Goal: Task Accomplishment & Management: Complete application form

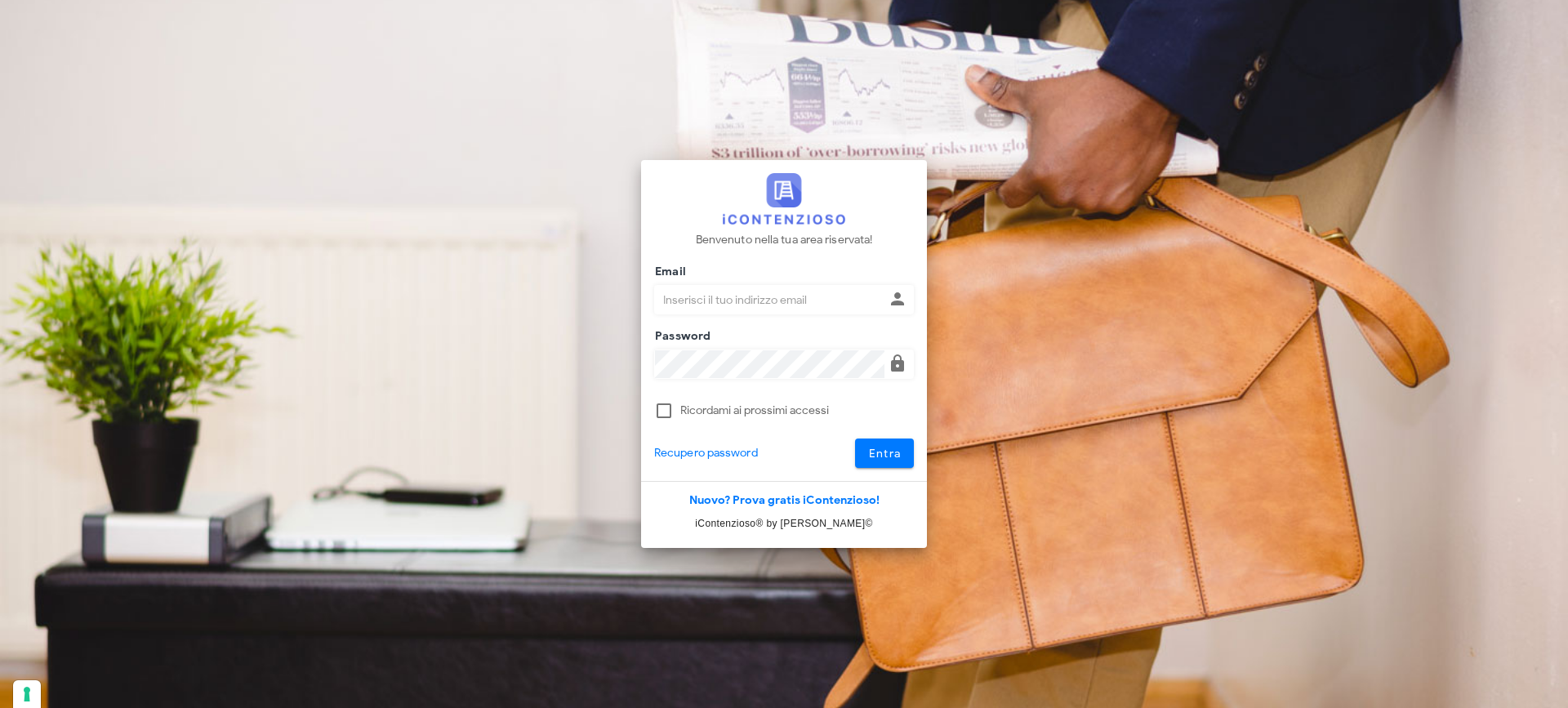
type input "p.rizza@studioassociatoadrev.it"
click at [876, 466] on button "Entra" at bounding box center [885, 453] width 60 height 29
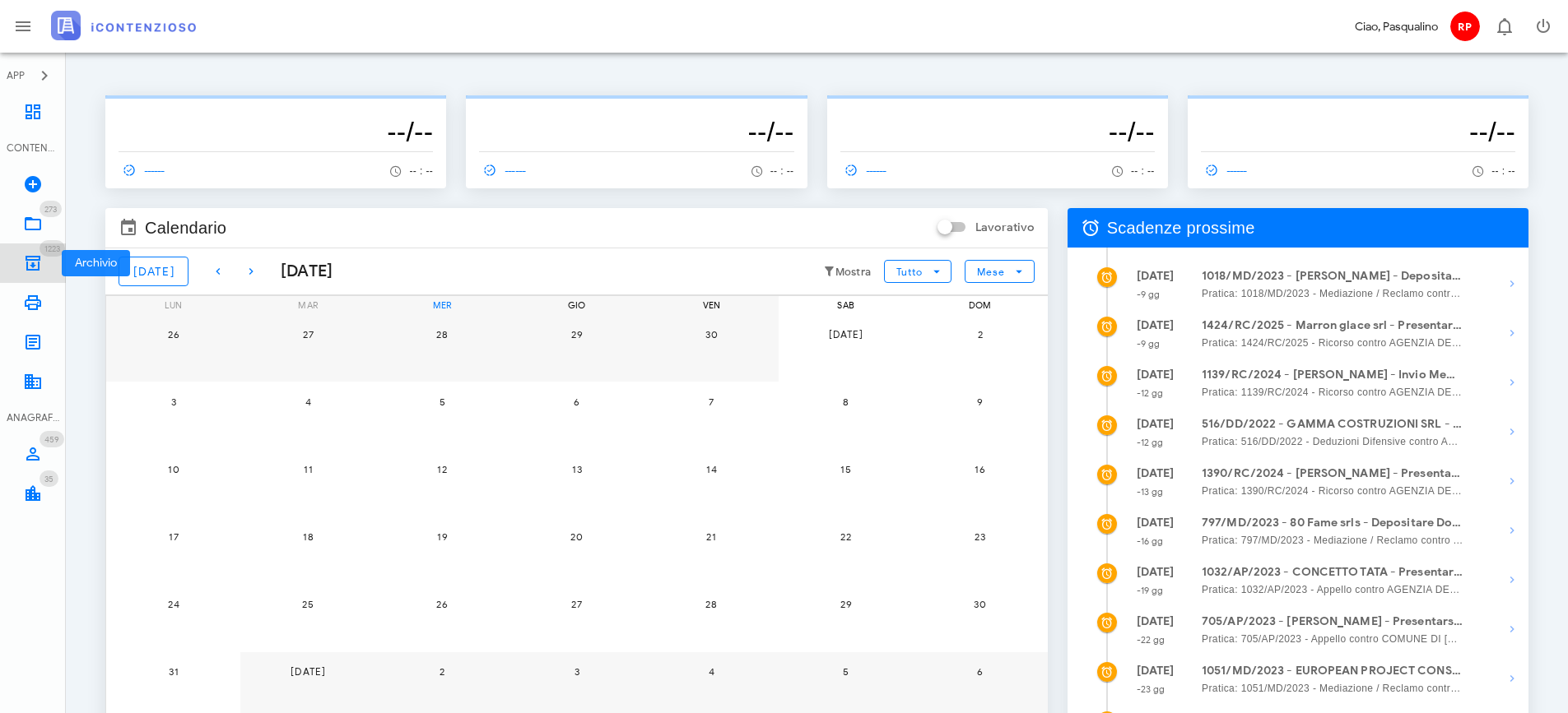
click at [30, 254] on icon at bounding box center [32, 263] width 19 height 19
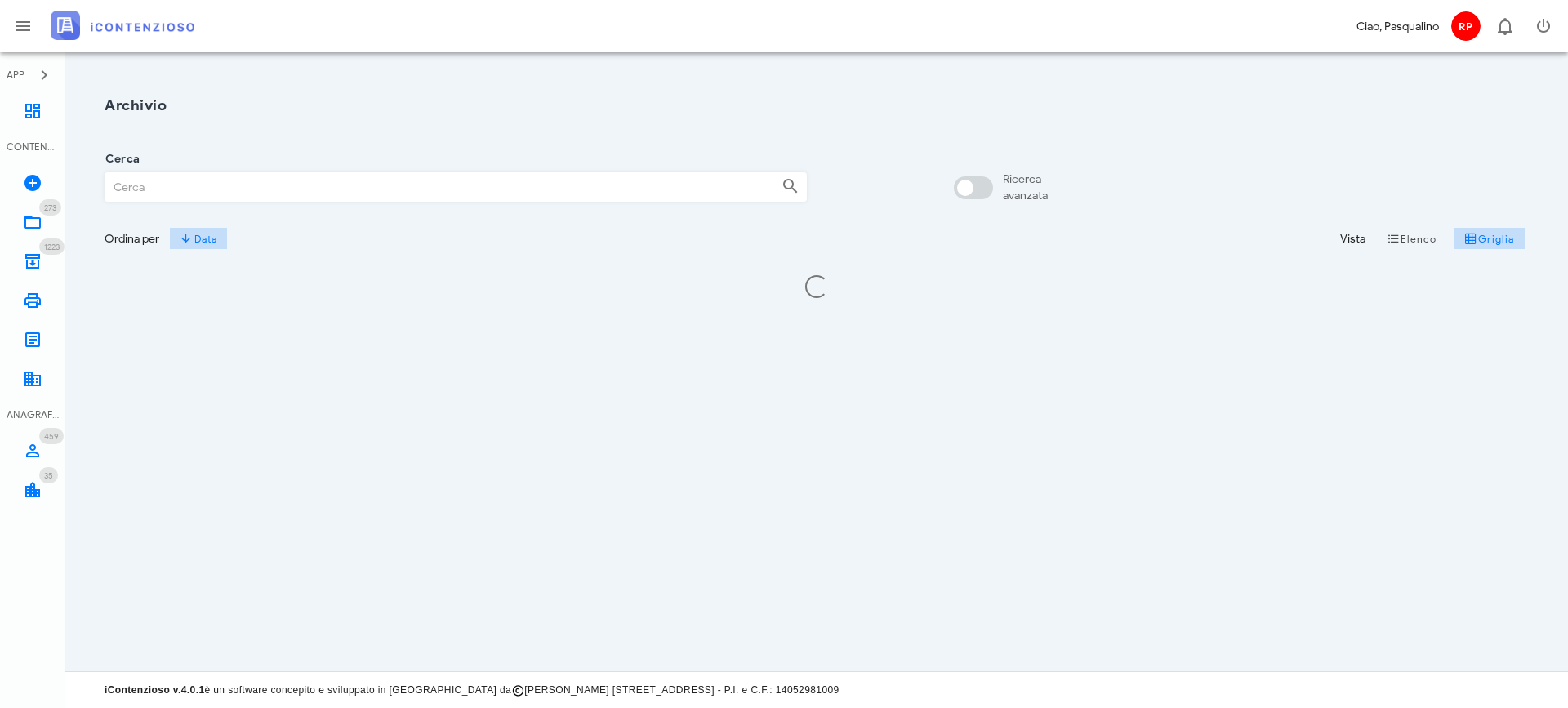
drag, startPoint x: 127, startPoint y: 189, endPoint x: 140, endPoint y: 186, distance: 13.3
click at [132, 188] on input "Cerca" at bounding box center [437, 186] width 663 height 28
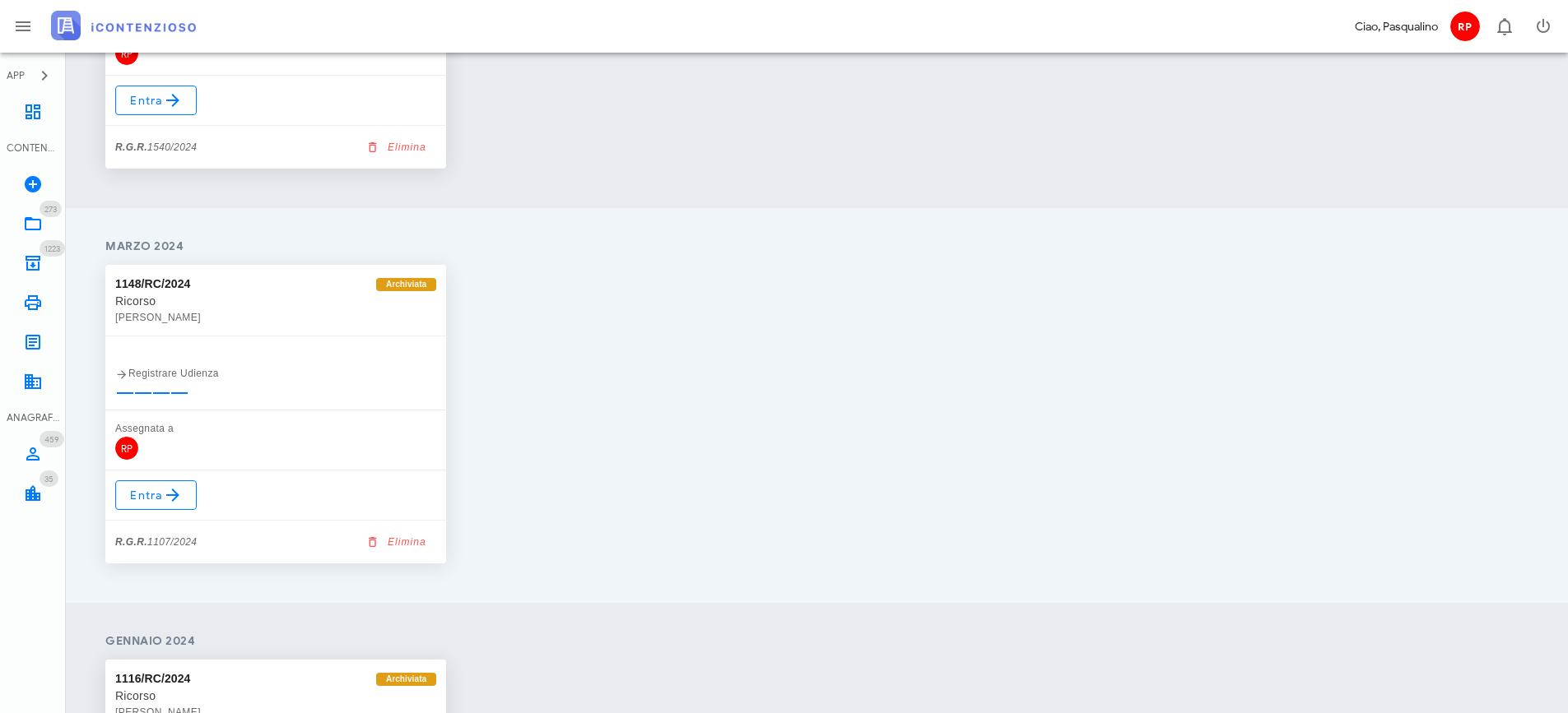
scroll to position [2468, 0]
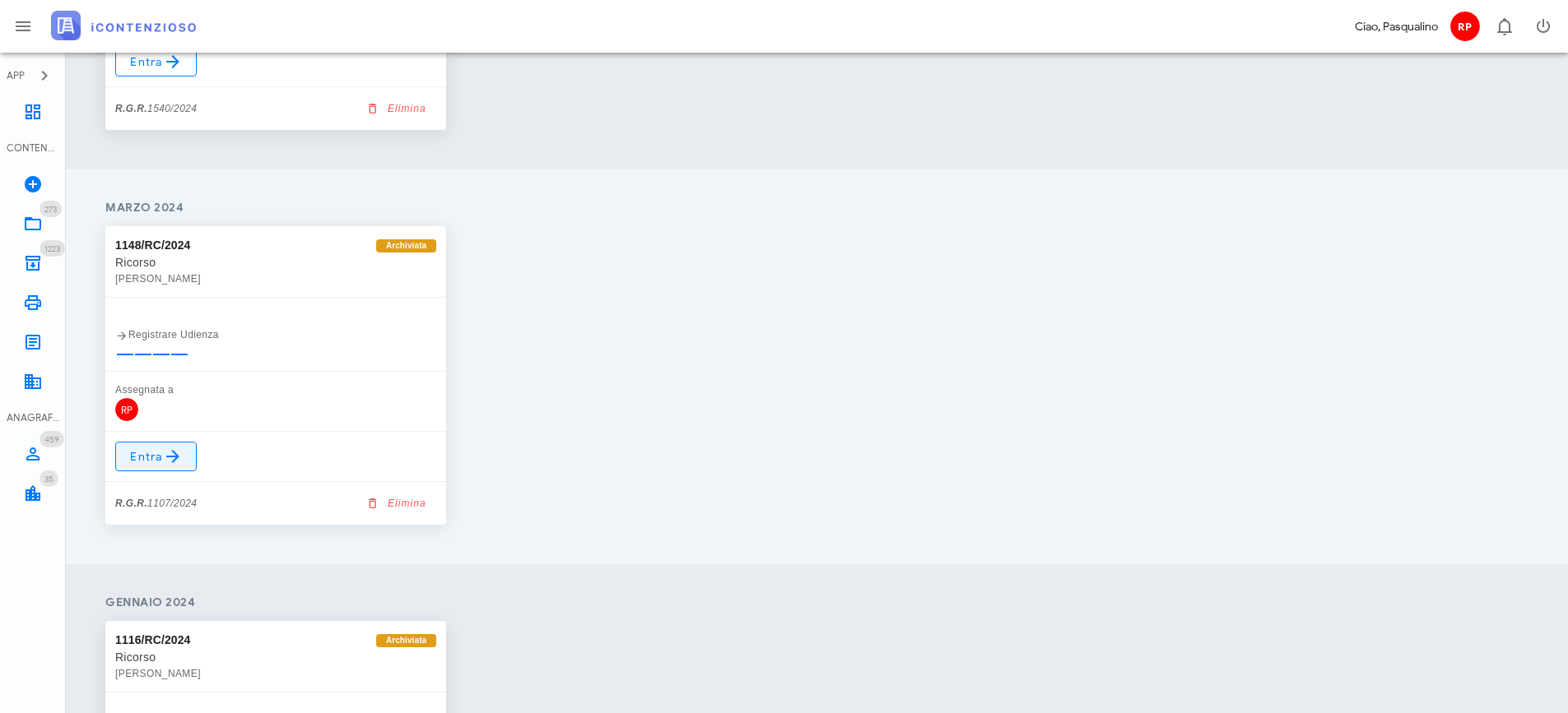
type input "[PERSON_NAME]"
click at [141, 463] on span "Entra" at bounding box center [156, 456] width 53 height 19
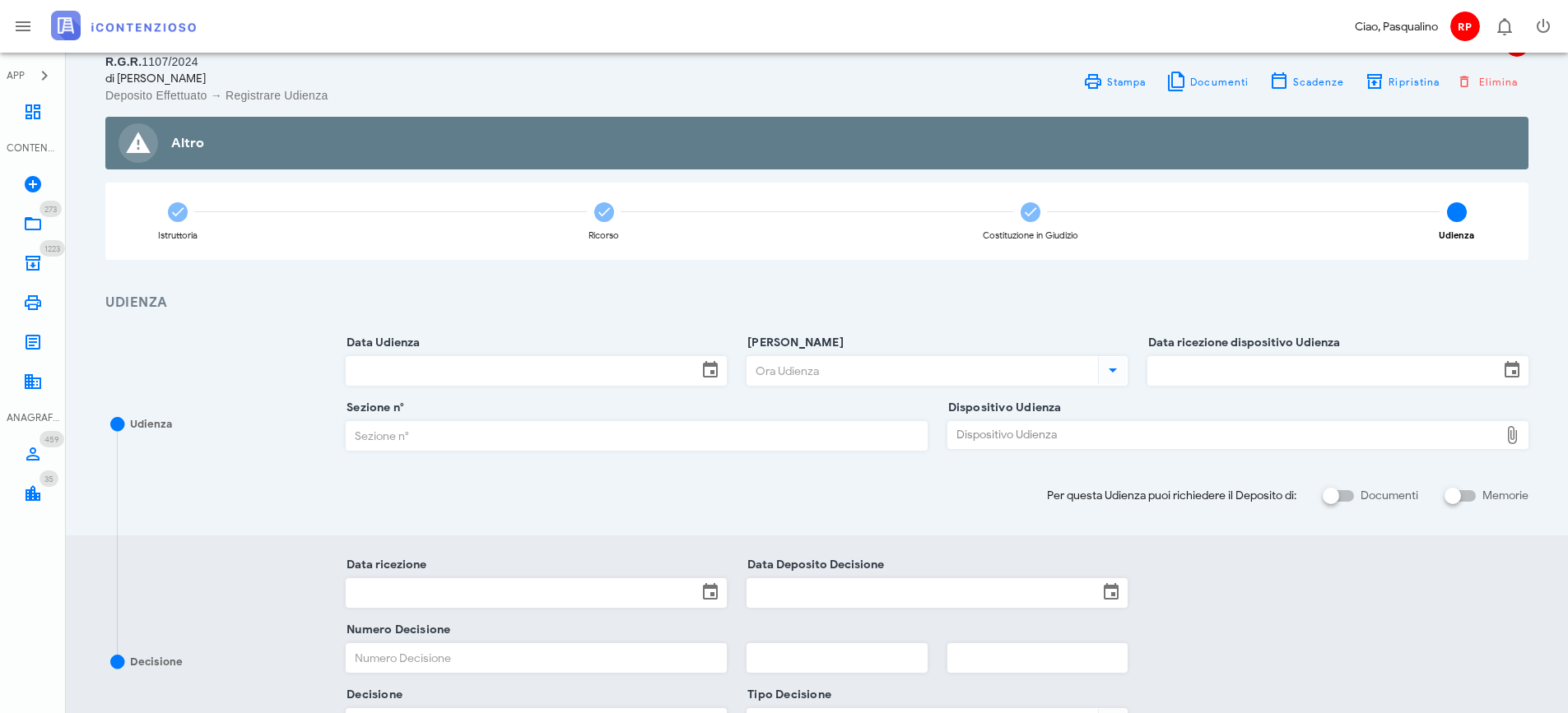
scroll to position [67, 0]
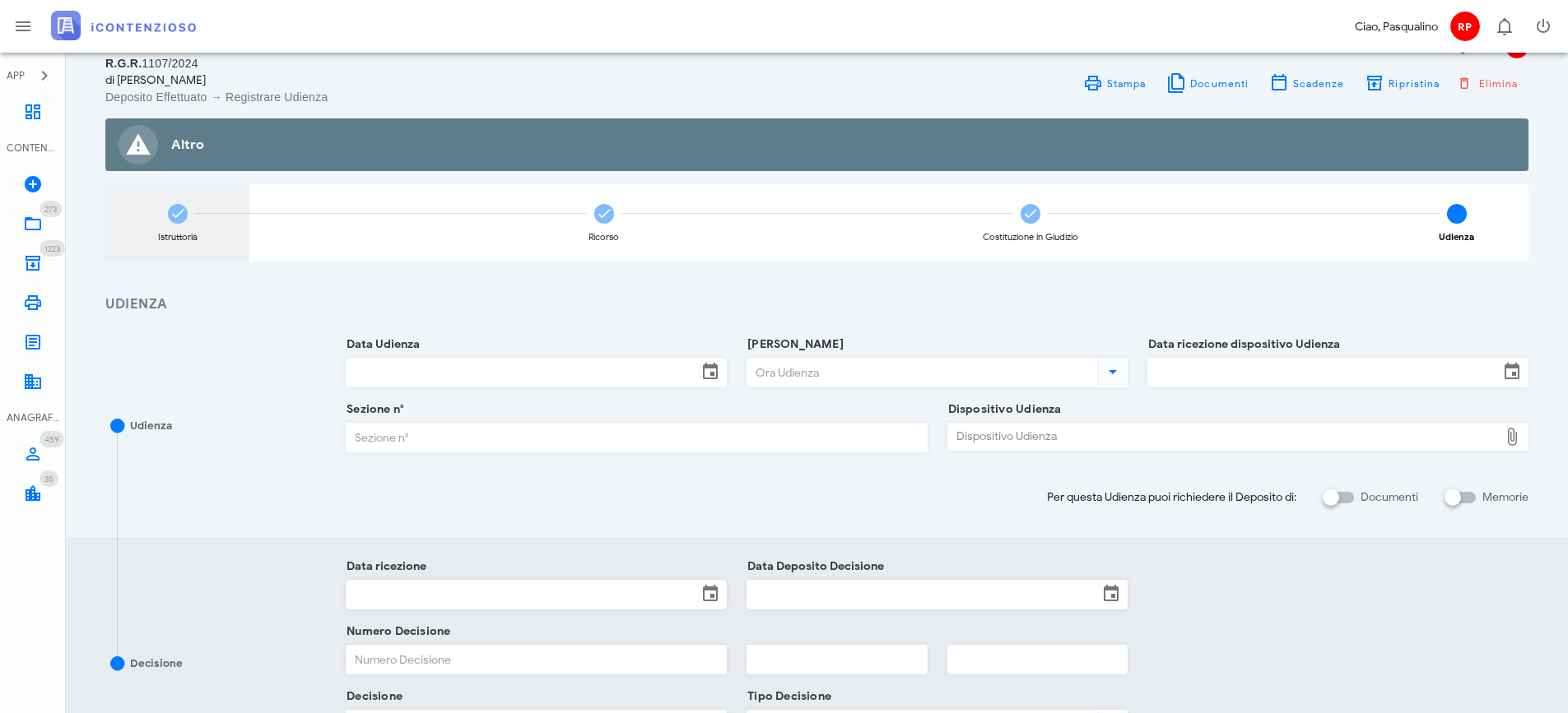
click at [171, 226] on div "Istruttoria" at bounding box center [178, 223] width 144 height 78
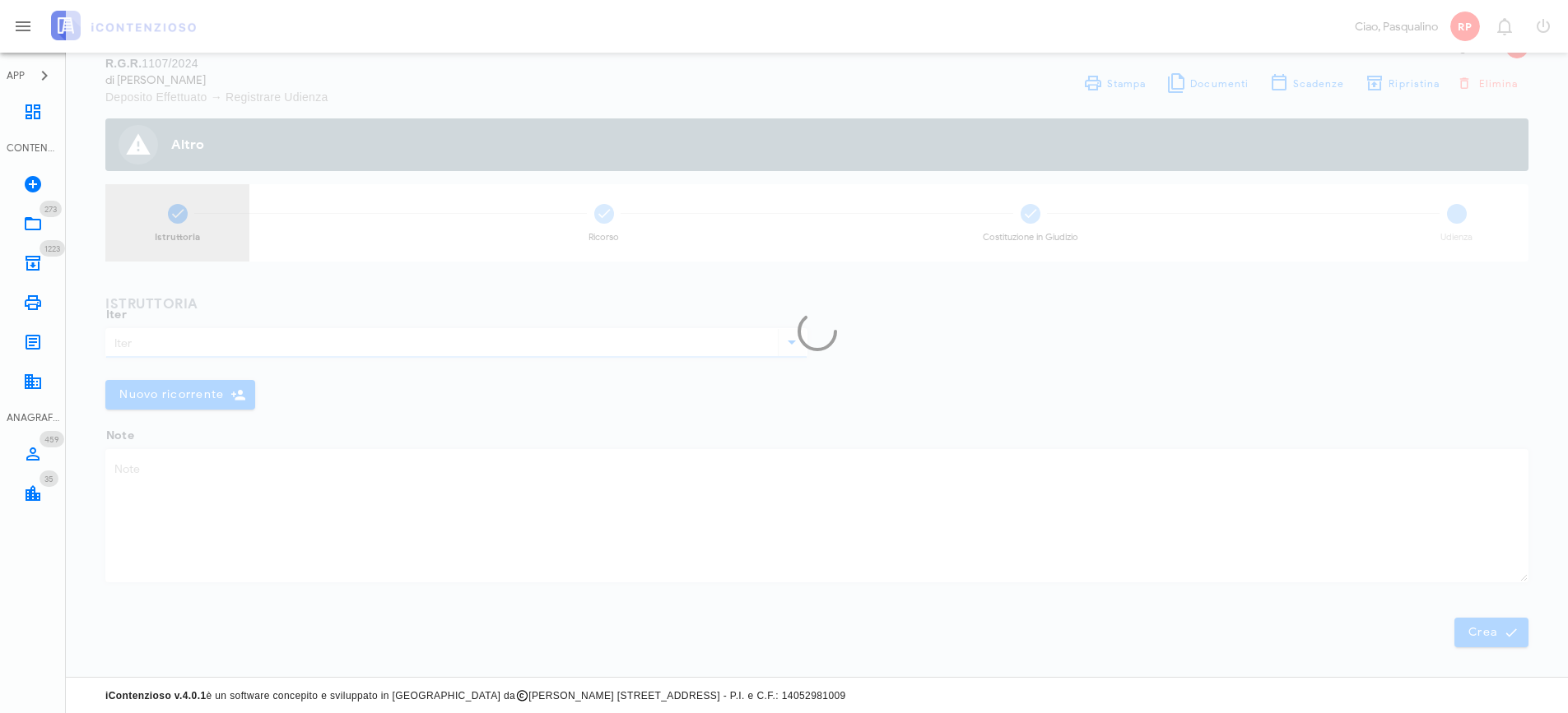
scroll to position [0, 0]
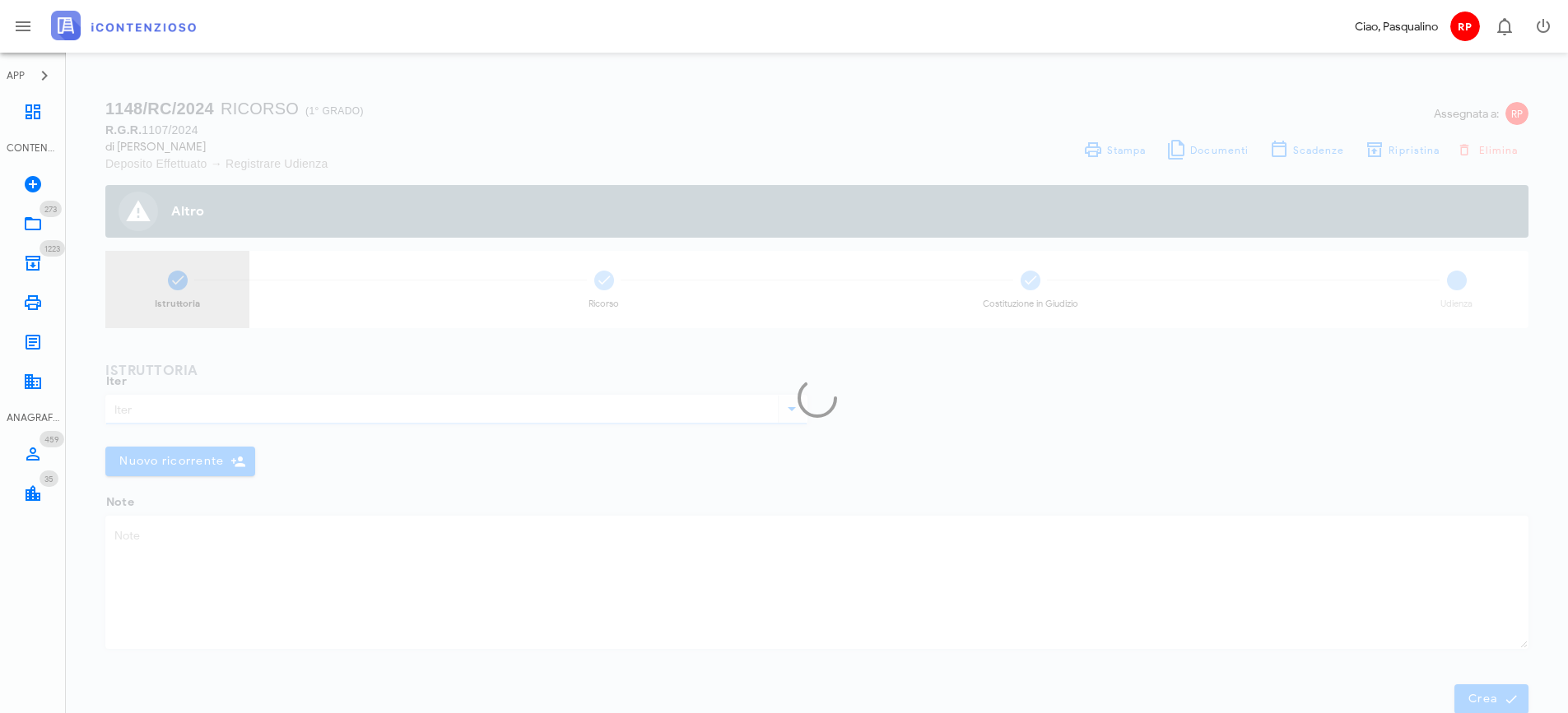
type input "Ricorso"
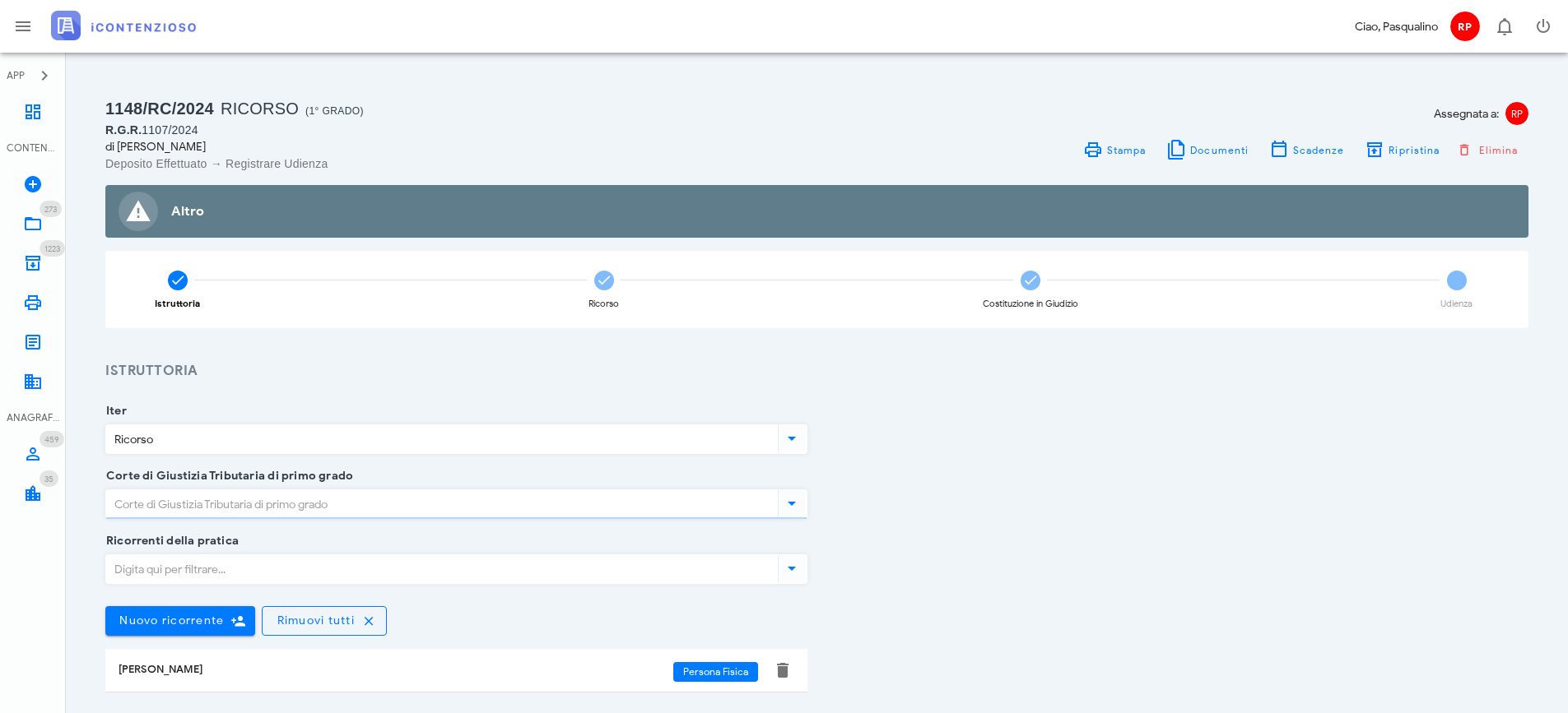
type input "Siracusa"
click at [1040, 278] on span at bounding box center [1030, 280] width 19 height 19
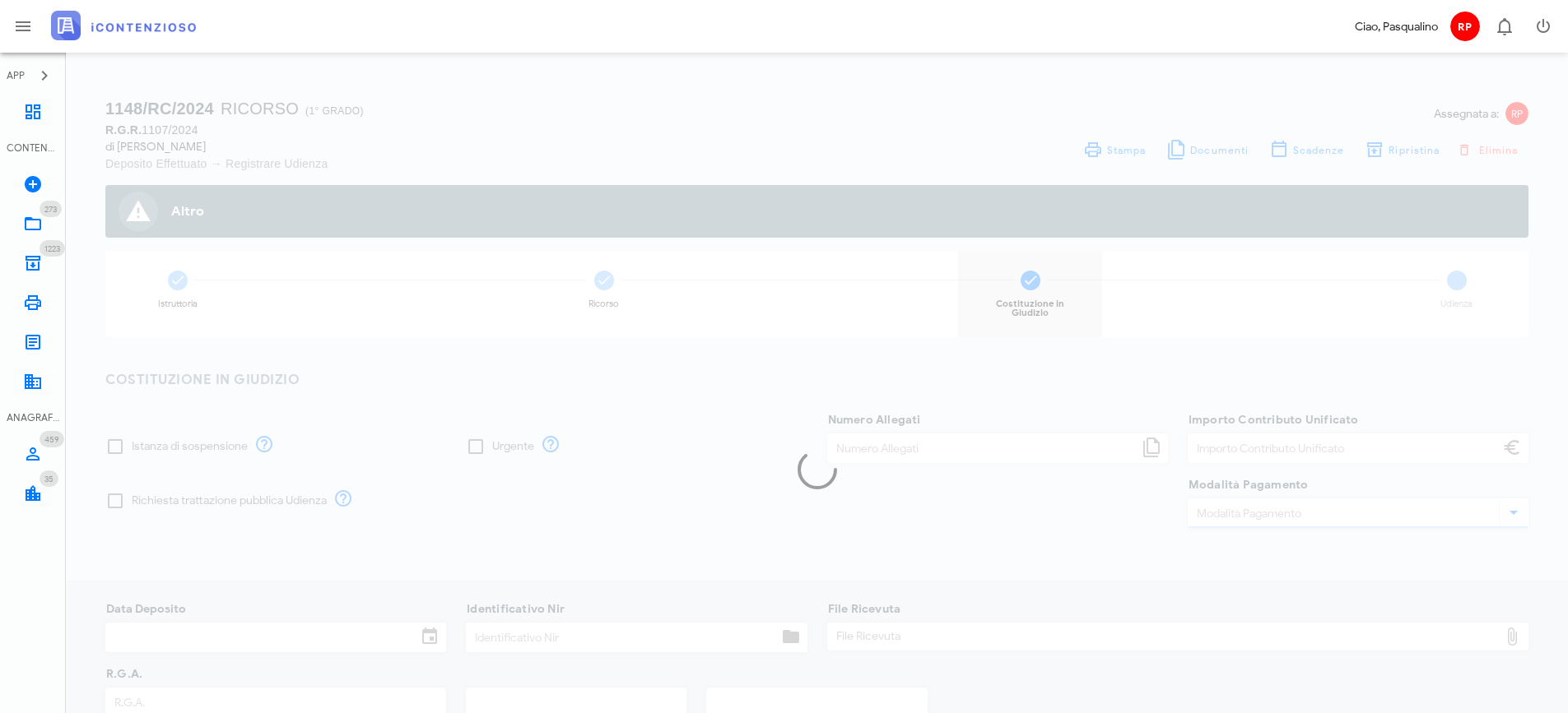
type input "120,00"
type input "11/04/2024"
type input "339"
type input "1107"
type input "2024"
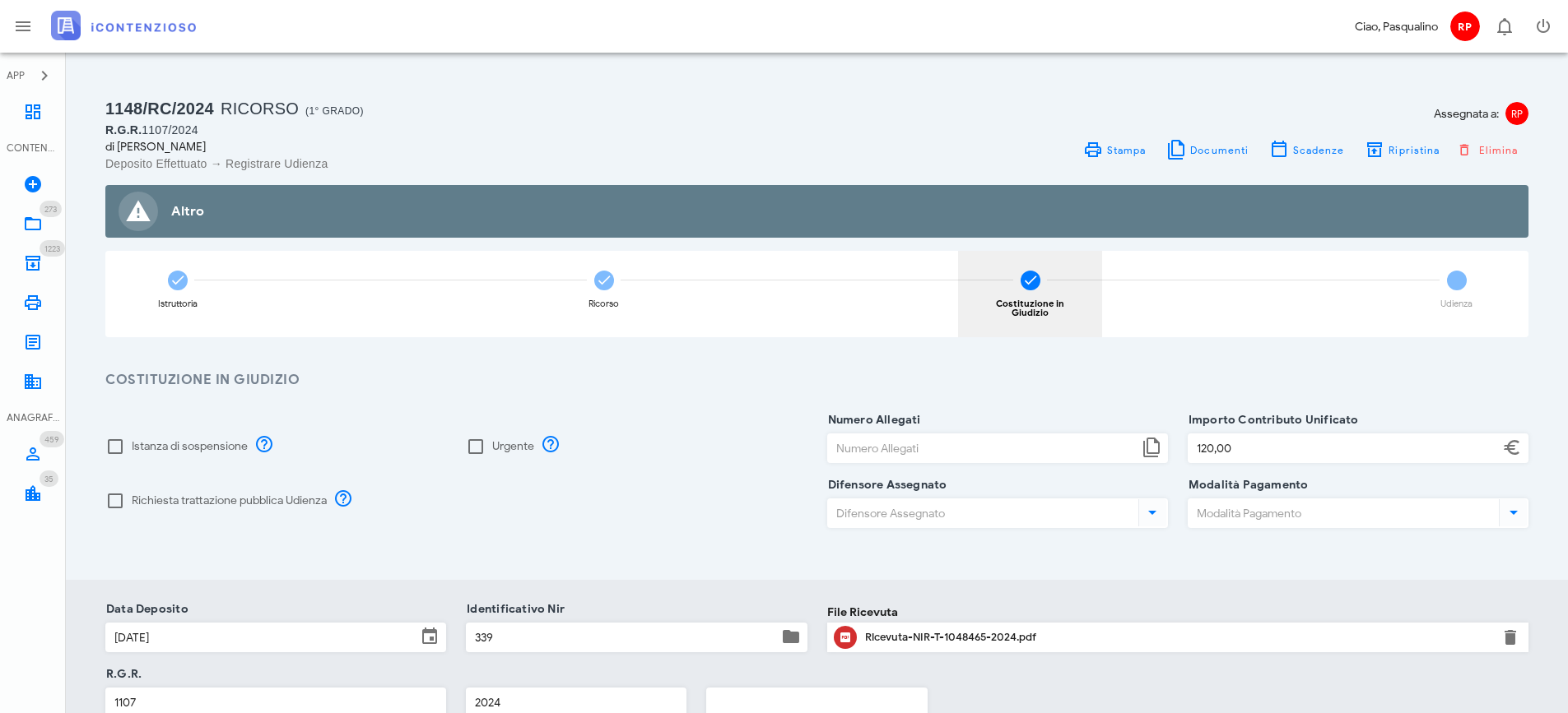
scroll to position [82, 0]
